Goal: Transaction & Acquisition: Purchase product/service

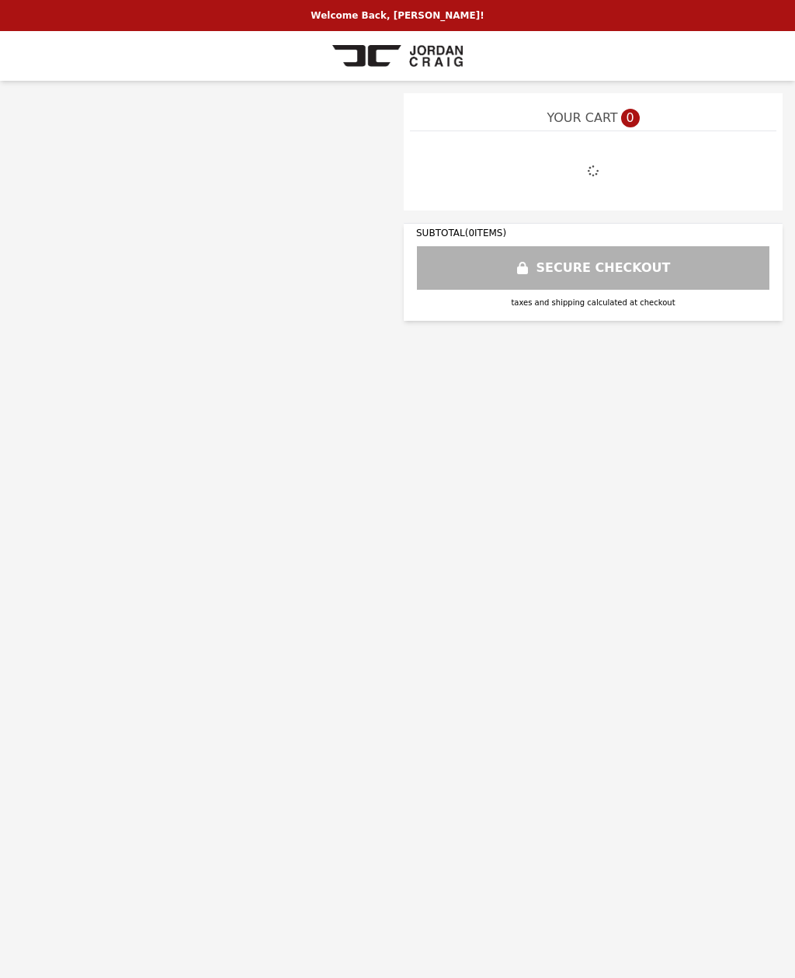
select select "**********"
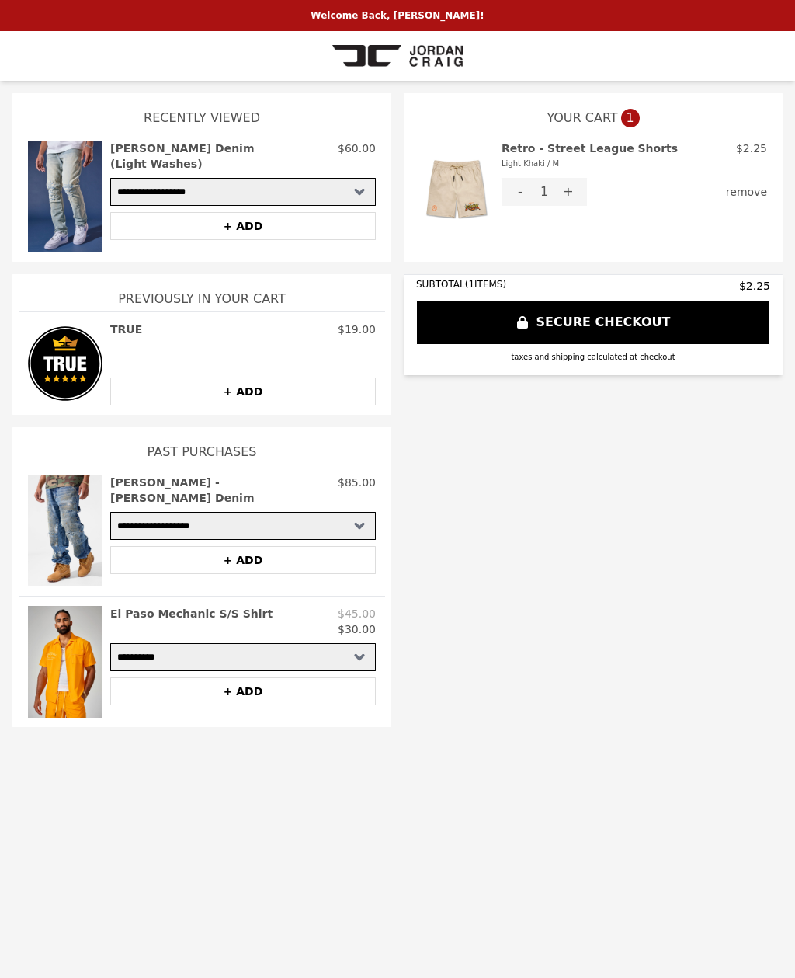
click at [403, 62] on img at bounding box center [397, 55] width 130 height 31
